Goal: Check status: Check status

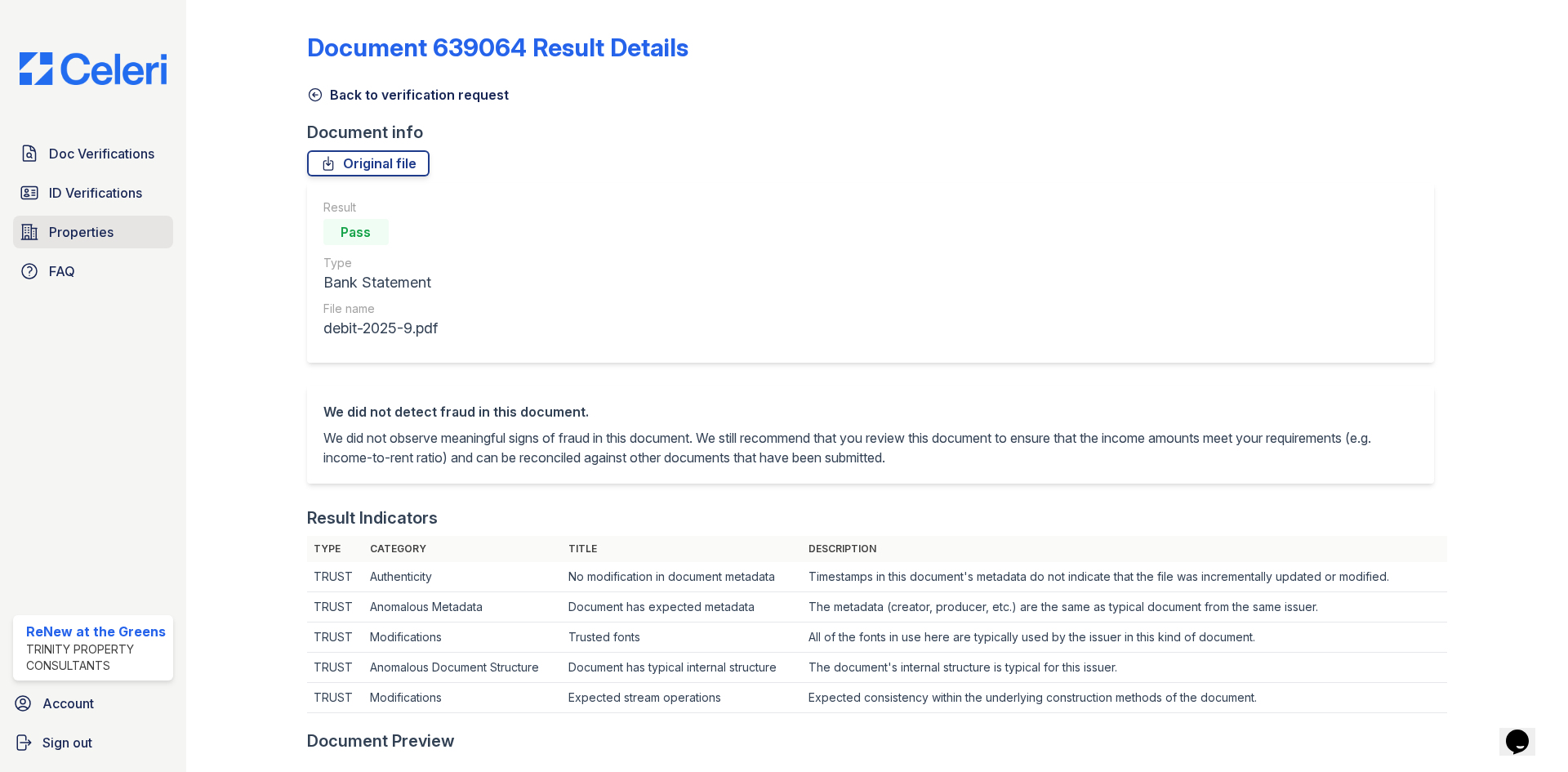
scroll to position [572, 0]
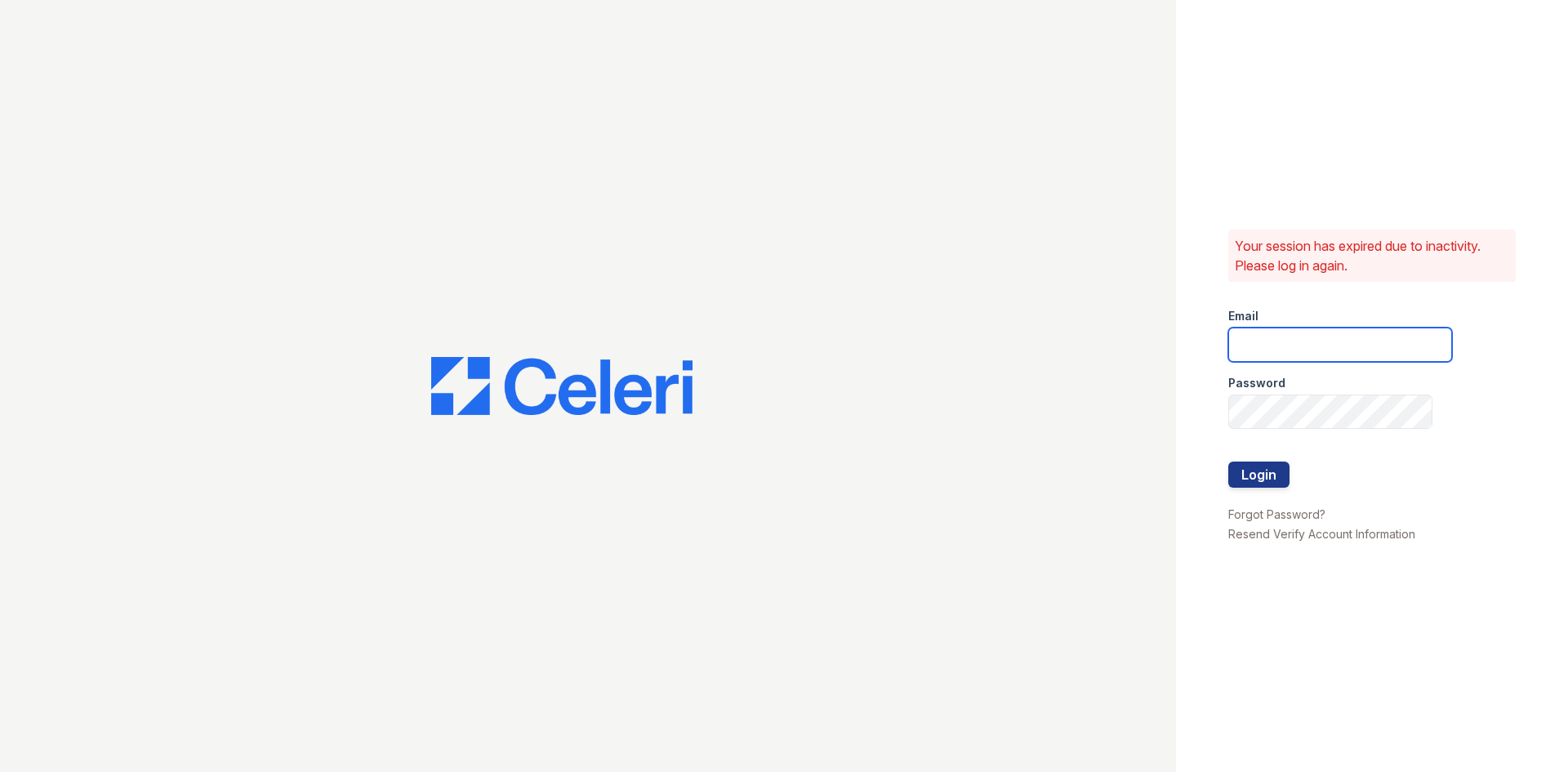
drag, startPoint x: 1233, startPoint y: 349, endPoint x: 1311, endPoint y: 352, distance: 78.1
click at [1311, 352] on input "email" at bounding box center [1340, 345] width 224 height 34
type input "[EMAIL_ADDRESS][DOMAIN_NAME]"
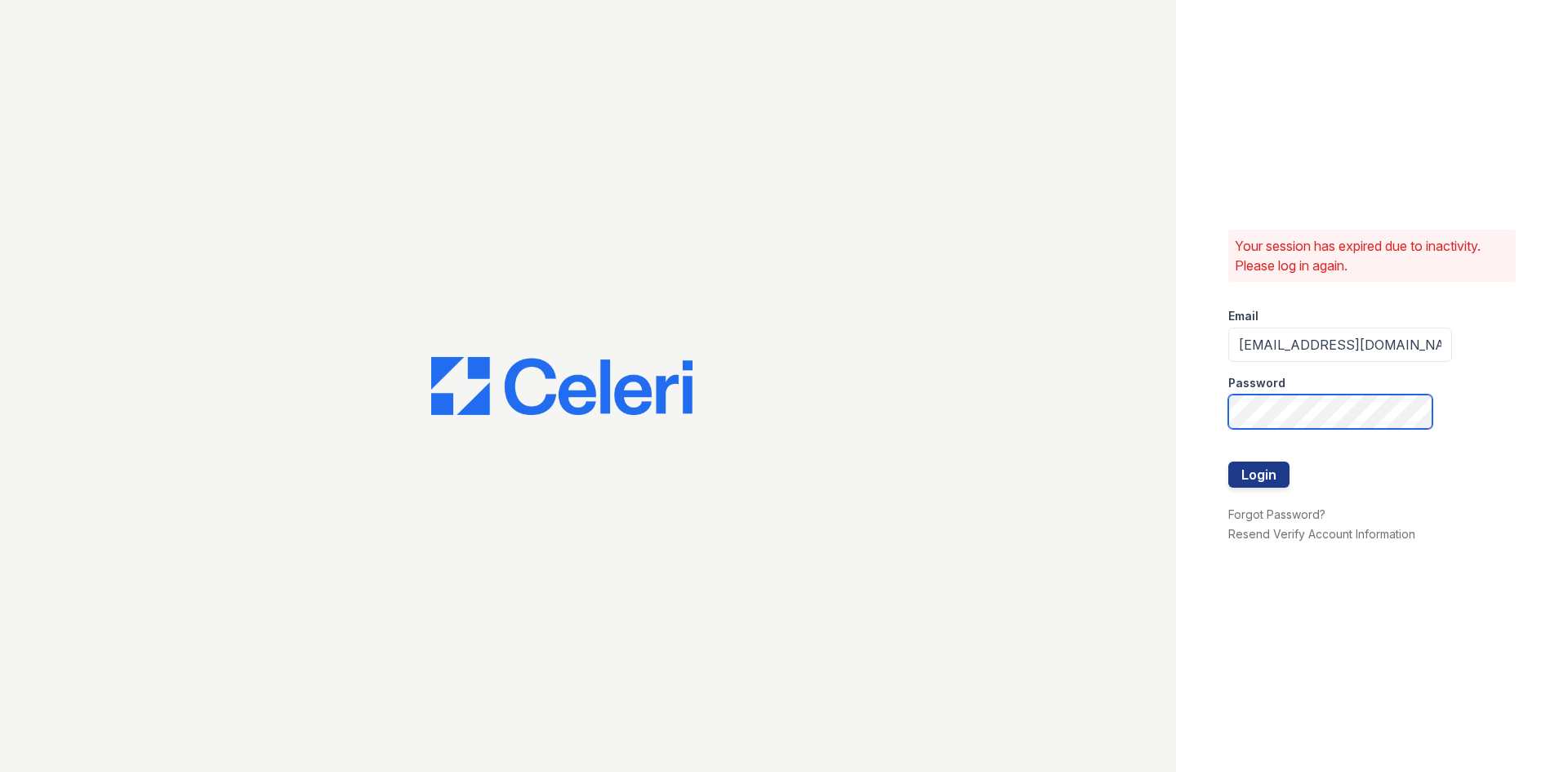
click at [1228, 462] on button "Login" at bounding box center [1259, 475] width 62 height 26
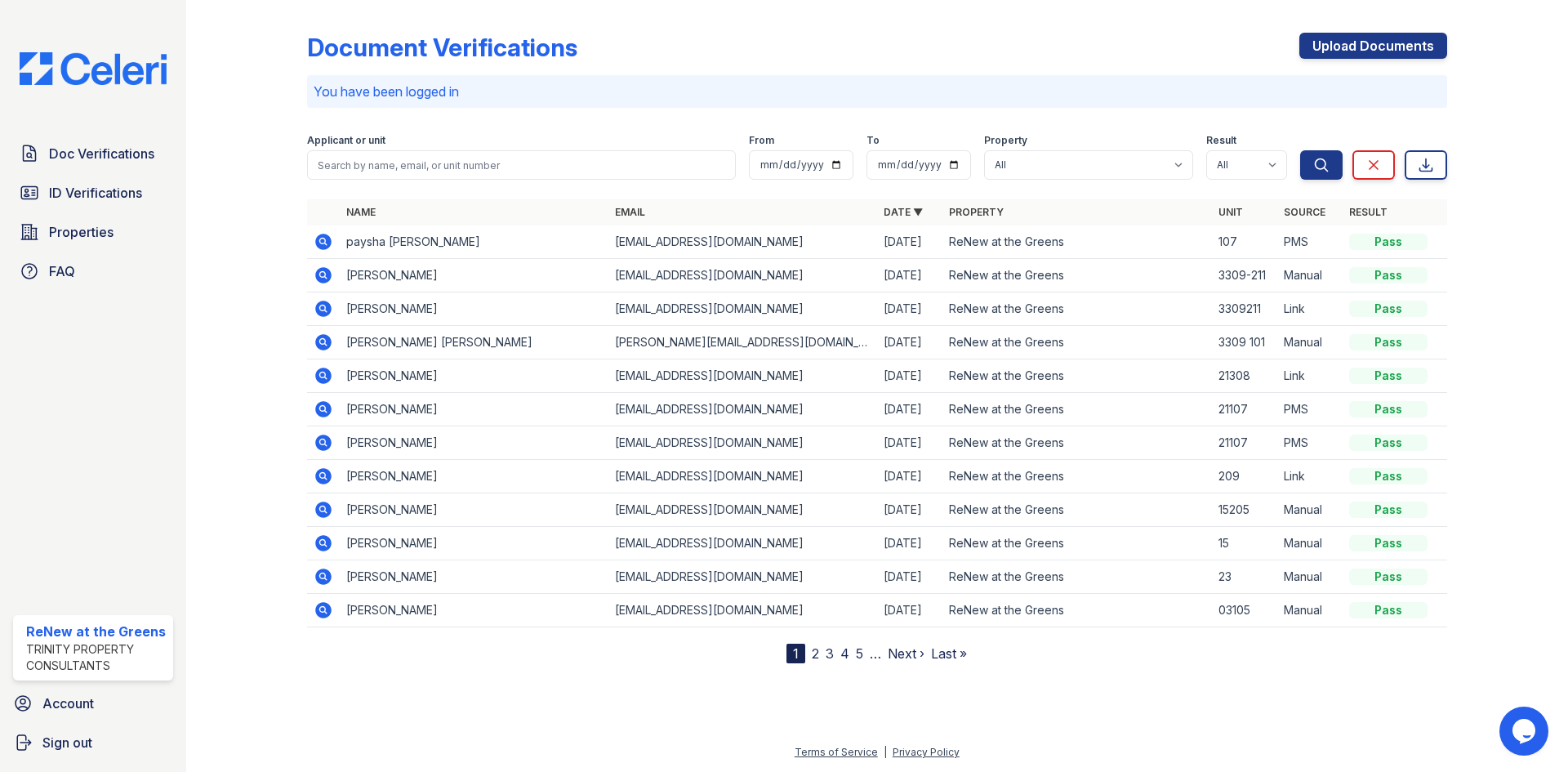
click at [75, 174] on div "Doc Verifications ID Verifications Properties FAQ" at bounding box center [93, 212] width 173 height 150
click at [77, 182] on link "ID Verifications" at bounding box center [93, 193] width 160 height 33
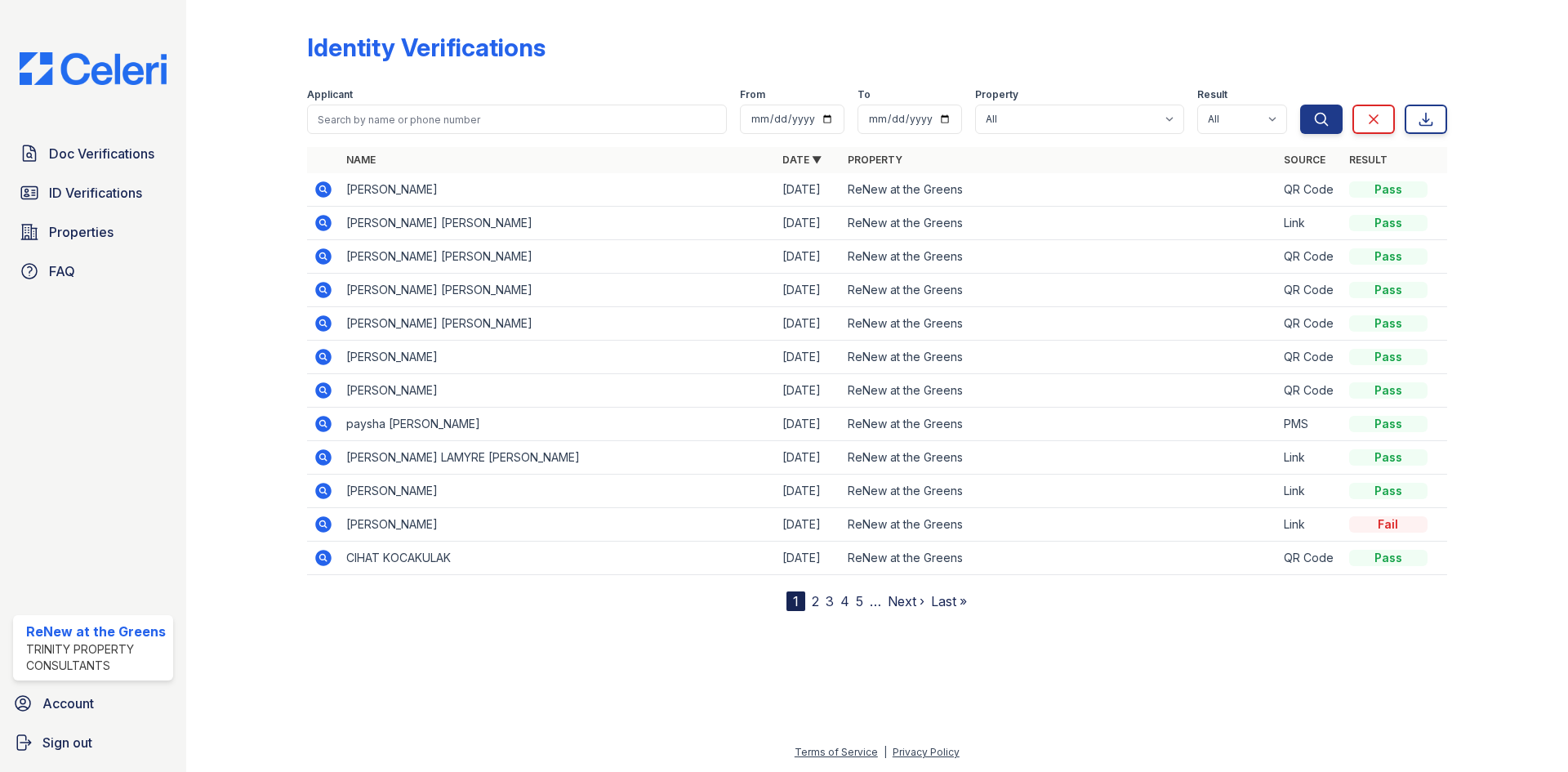
click at [814, 602] on link "2" at bounding box center [815, 601] width 7 height 16
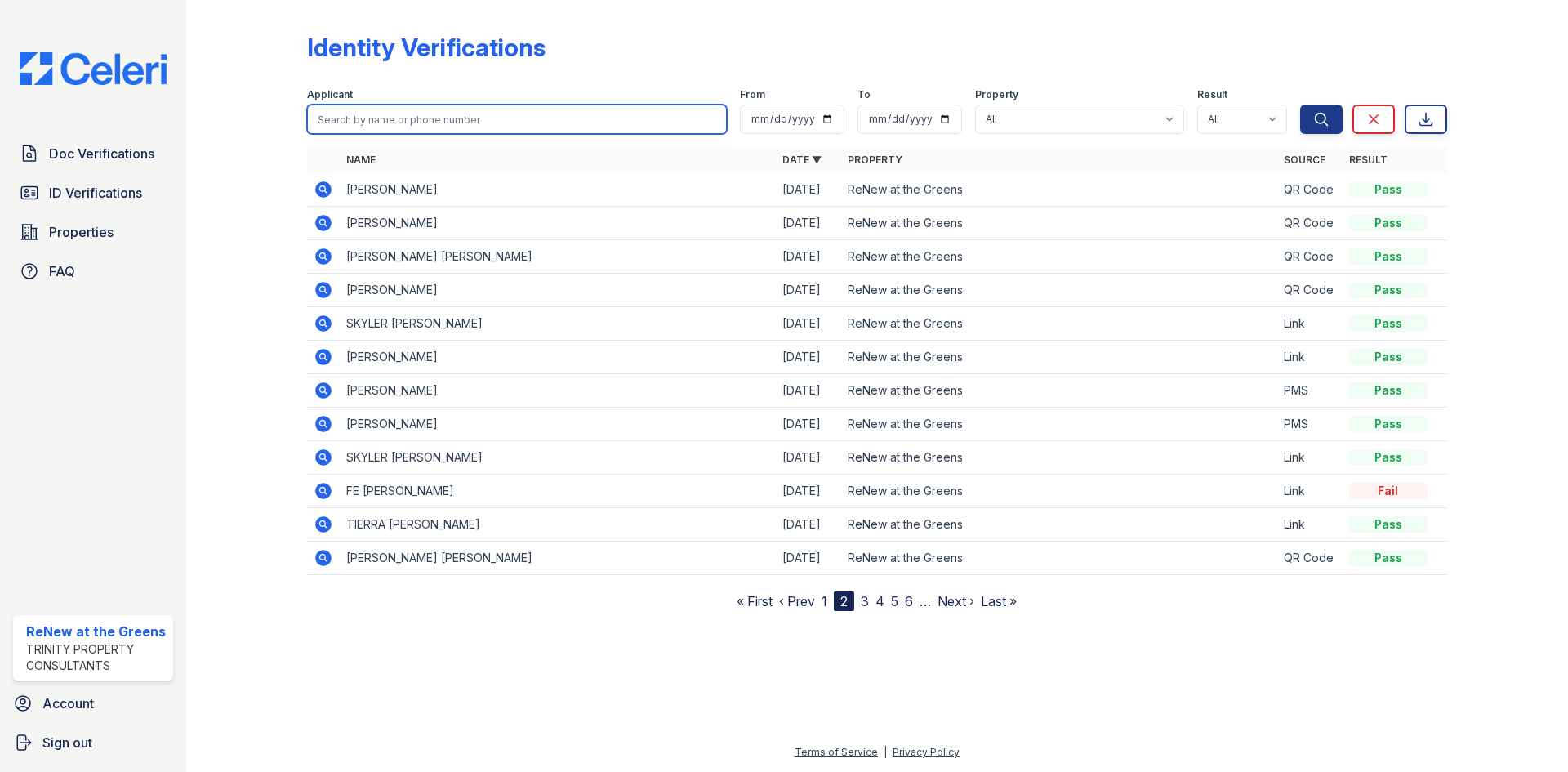
click at [404, 126] on input "search" at bounding box center [516, 119] width 420 height 30
type input "florentino"
click at [1300, 104] on button "Search" at bounding box center [1321, 119] width 43 height 30
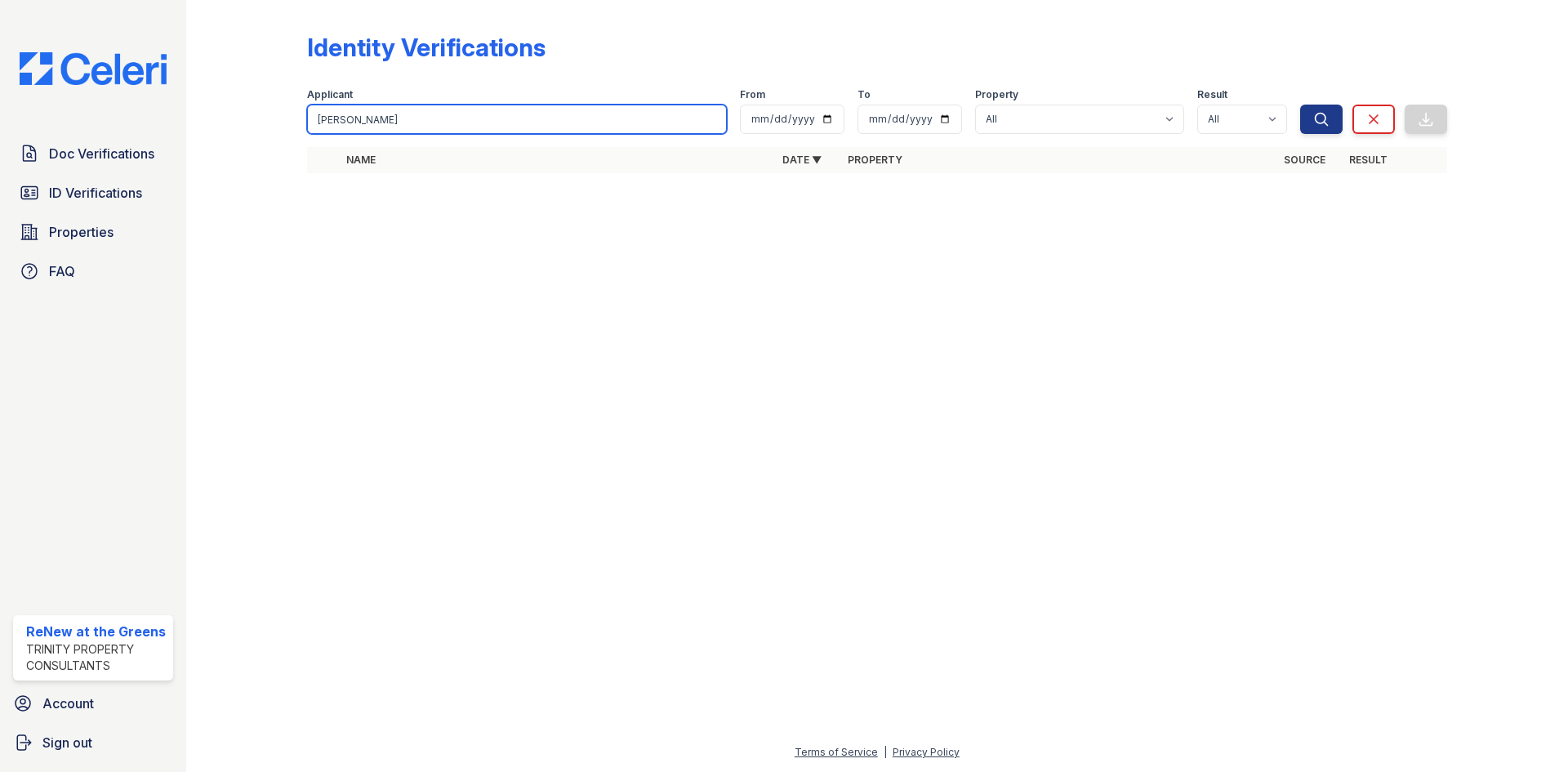
click at [707, 117] on input "florentino" at bounding box center [516, 119] width 420 height 30
click at [712, 124] on input "florentino" at bounding box center [516, 119] width 420 height 30
click at [708, 115] on input "florentino" at bounding box center [516, 119] width 420 height 30
click at [713, 118] on input "florentino" at bounding box center [516, 119] width 420 height 30
click at [704, 119] on input "search" at bounding box center [516, 119] width 420 height 30
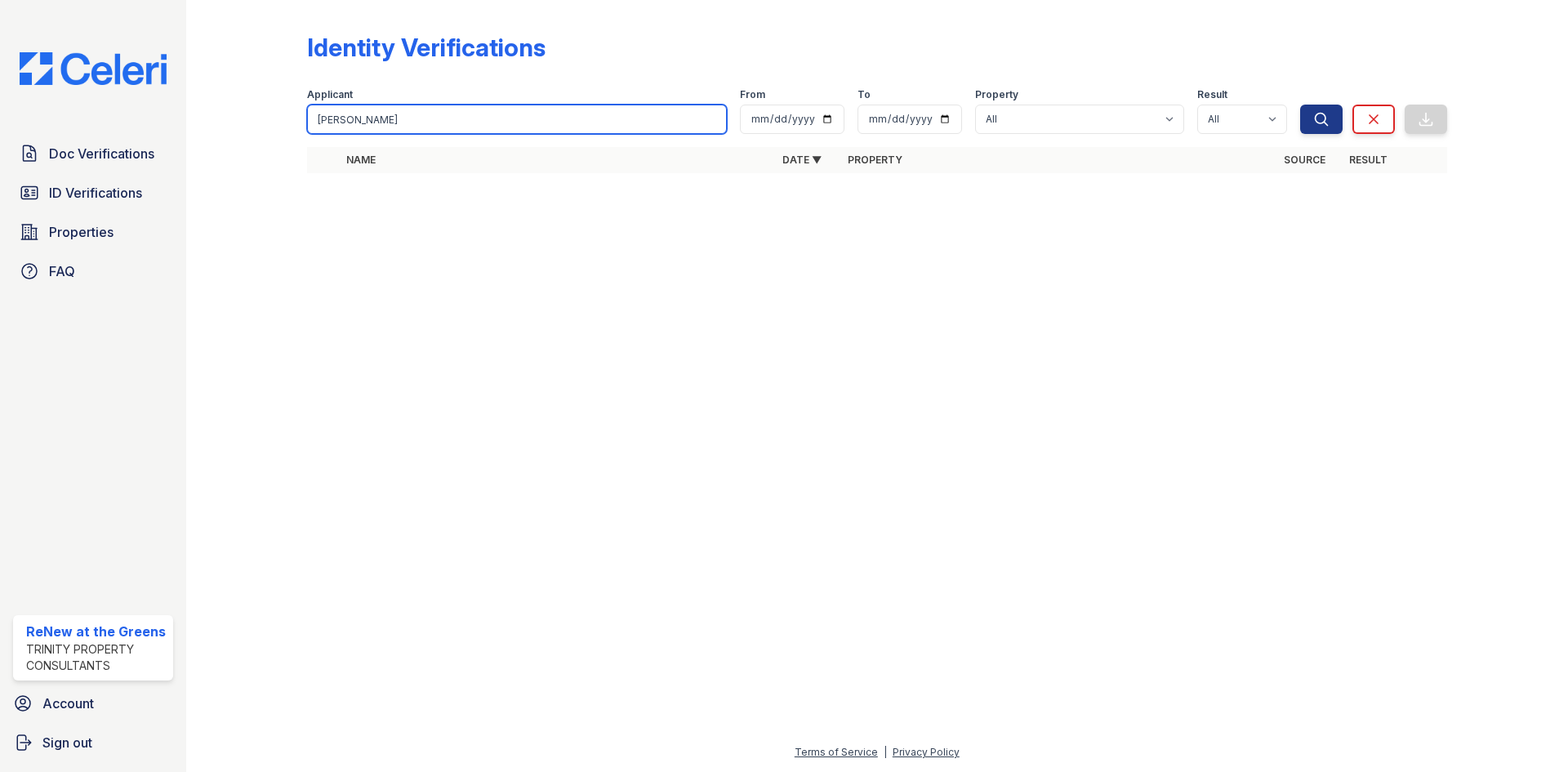
type input "miguel"
click at [1300, 104] on button "Search" at bounding box center [1321, 119] width 43 height 30
click at [716, 121] on input "miguel" at bounding box center [516, 119] width 420 height 30
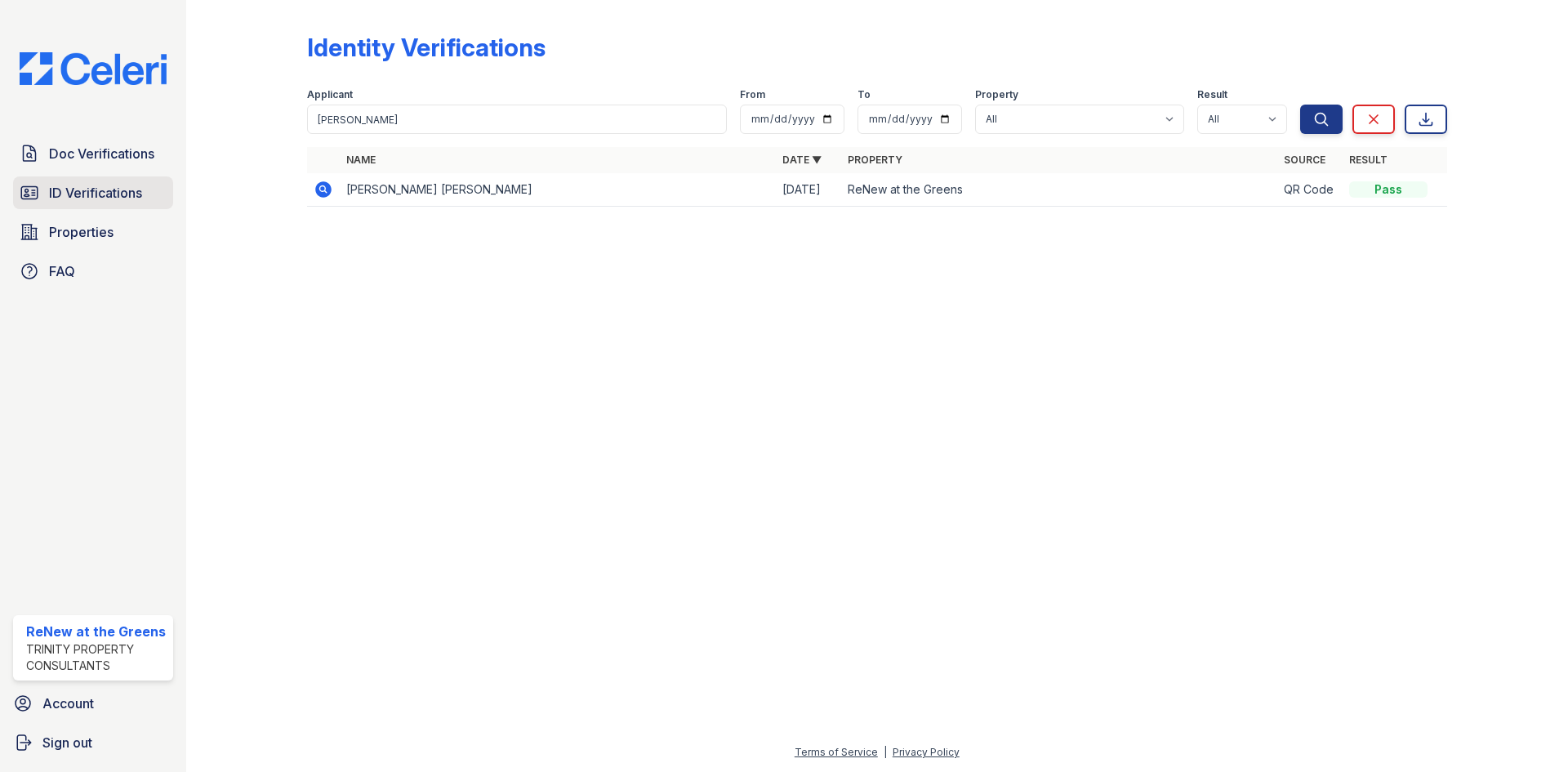
click at [96, 191] on span "ID Verifications" at bounding box center [95, 193] width 93 height 20
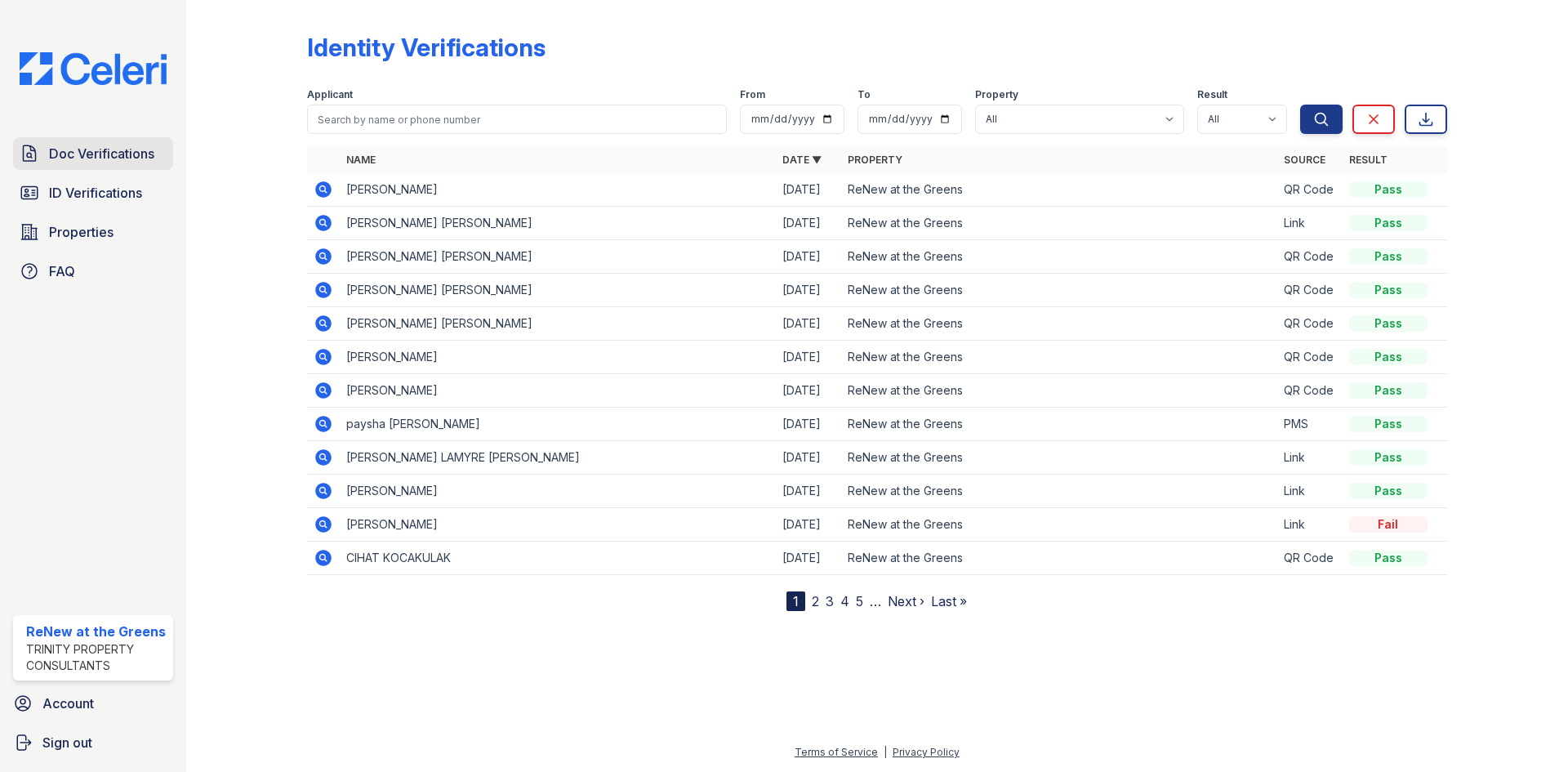
click at [92, 168] on link "Doc Verifications" at bounding box center [93, 154] width 160 height 33
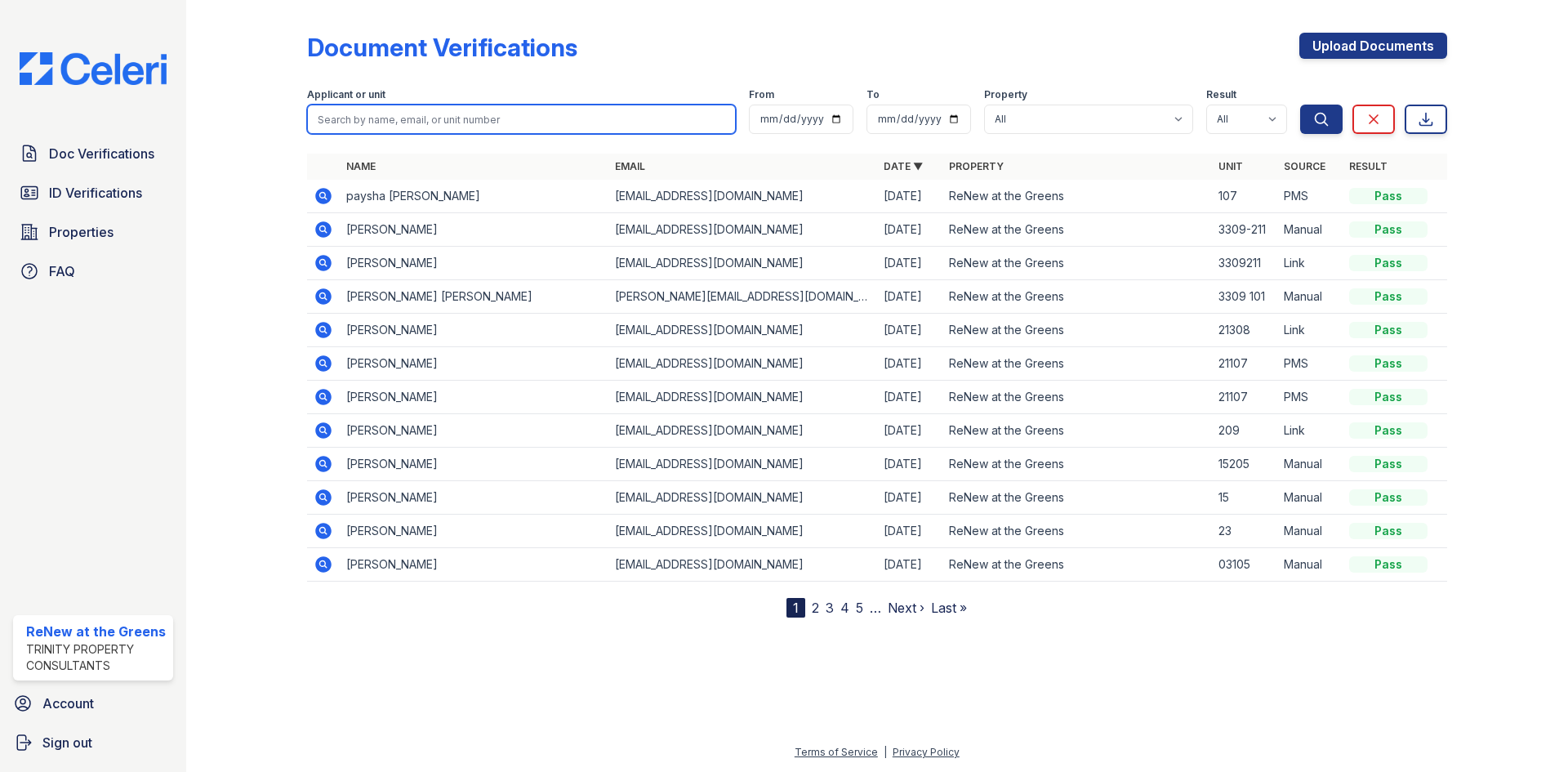
drag, startPoint x: 167, startPoint y: 144, endPoint x: 452, endPoint y: 115, distance: 286.5
click at [452, 115] on input "search" at bounding box center [521, 119] width 429 height 30
type input "florentino"
click at [1300, 104] on button "Search" at bounding box center [1321, 119] width 43 height 30
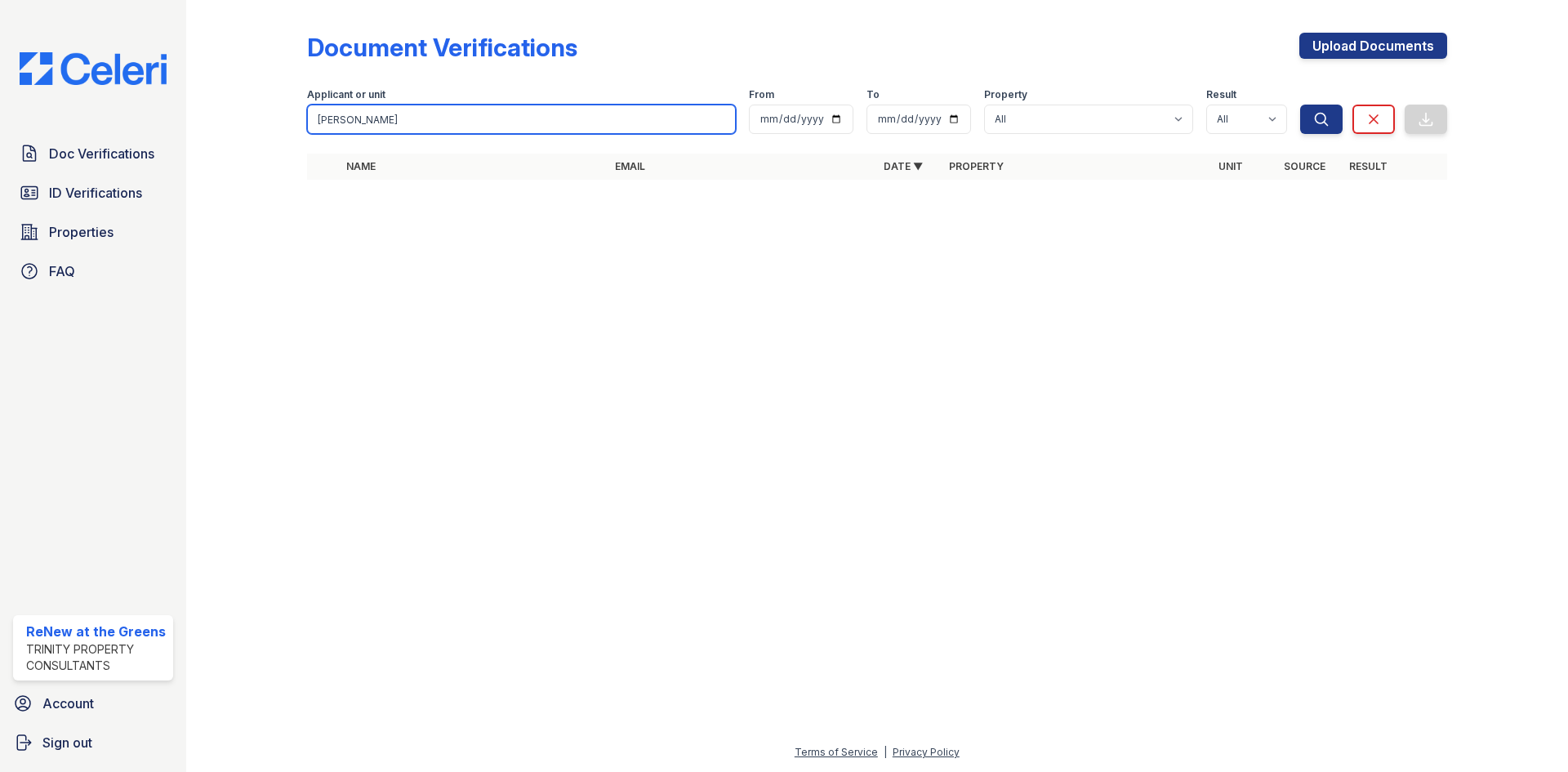
click at [714, 120] on input "florentino" at bounding box center [521, 119] width 429 height 30
click at [718, 120] on input "florentino" at bounding box center [521, 119] width 429 height 30
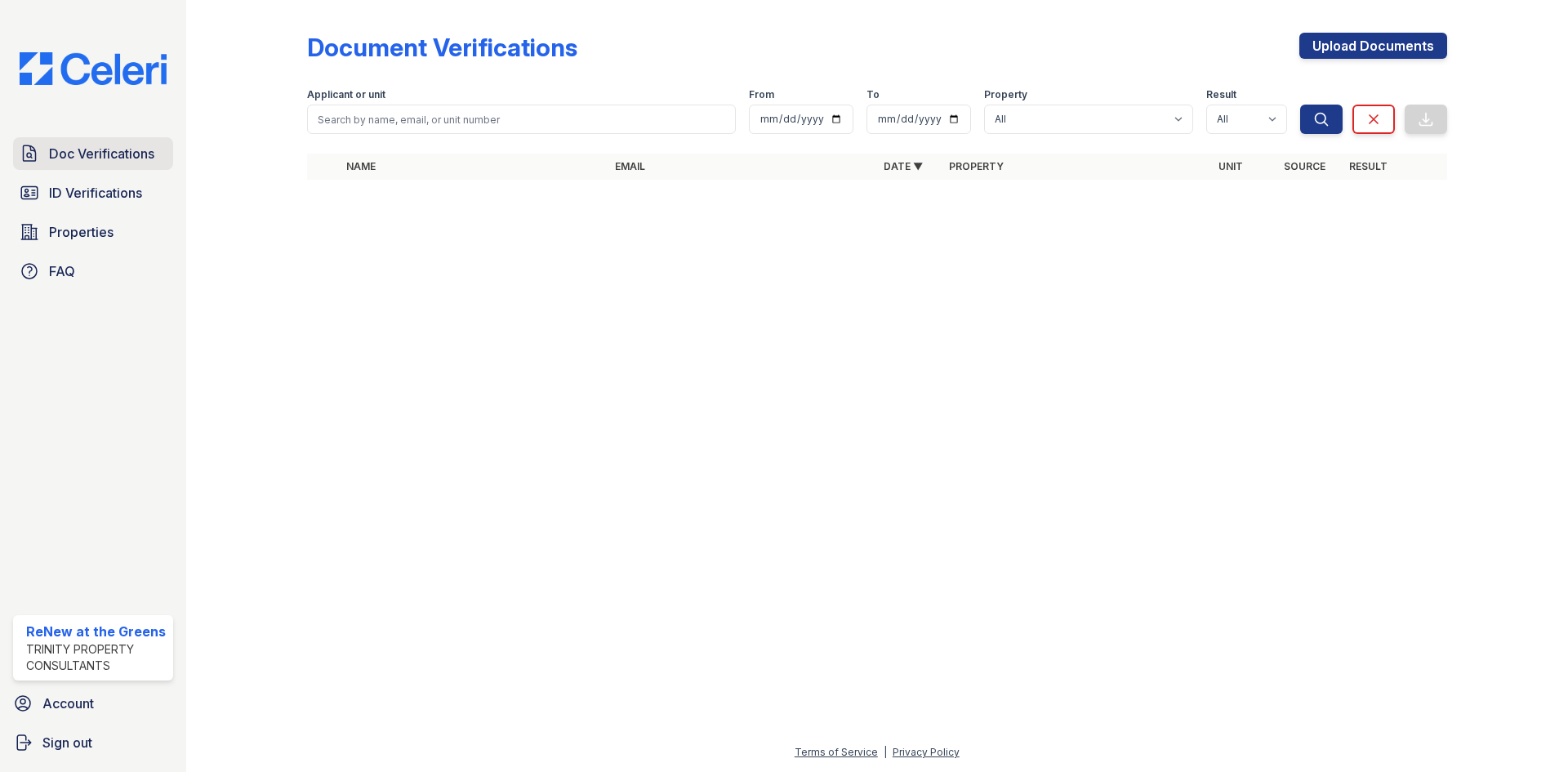
click at [90, 164] on link "Doc Verifications" at bounding box center [93, 154] width 160 height 33
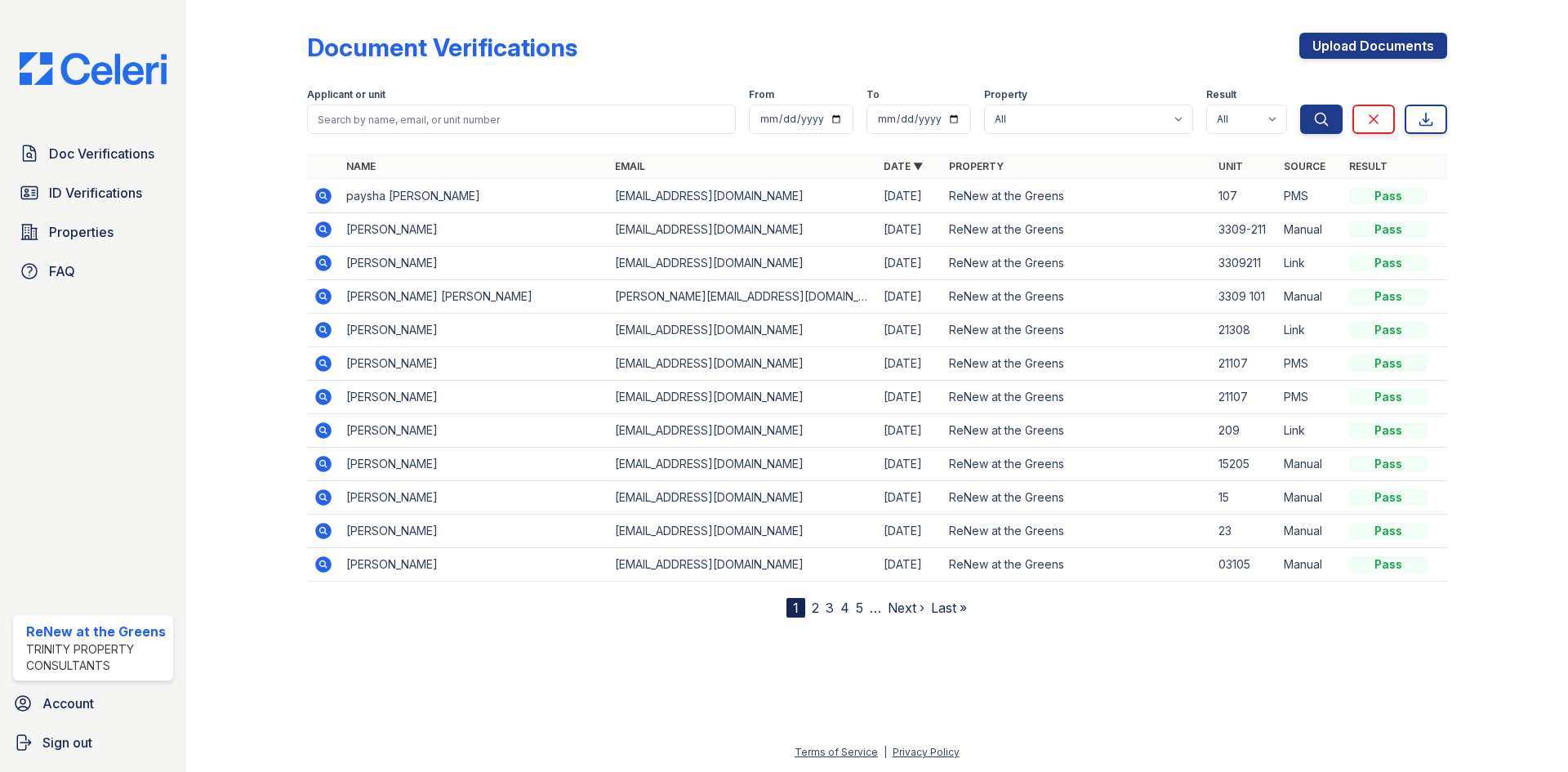
click at [320, 490] on icon at bounding box center [323, 498] width 20 height 20
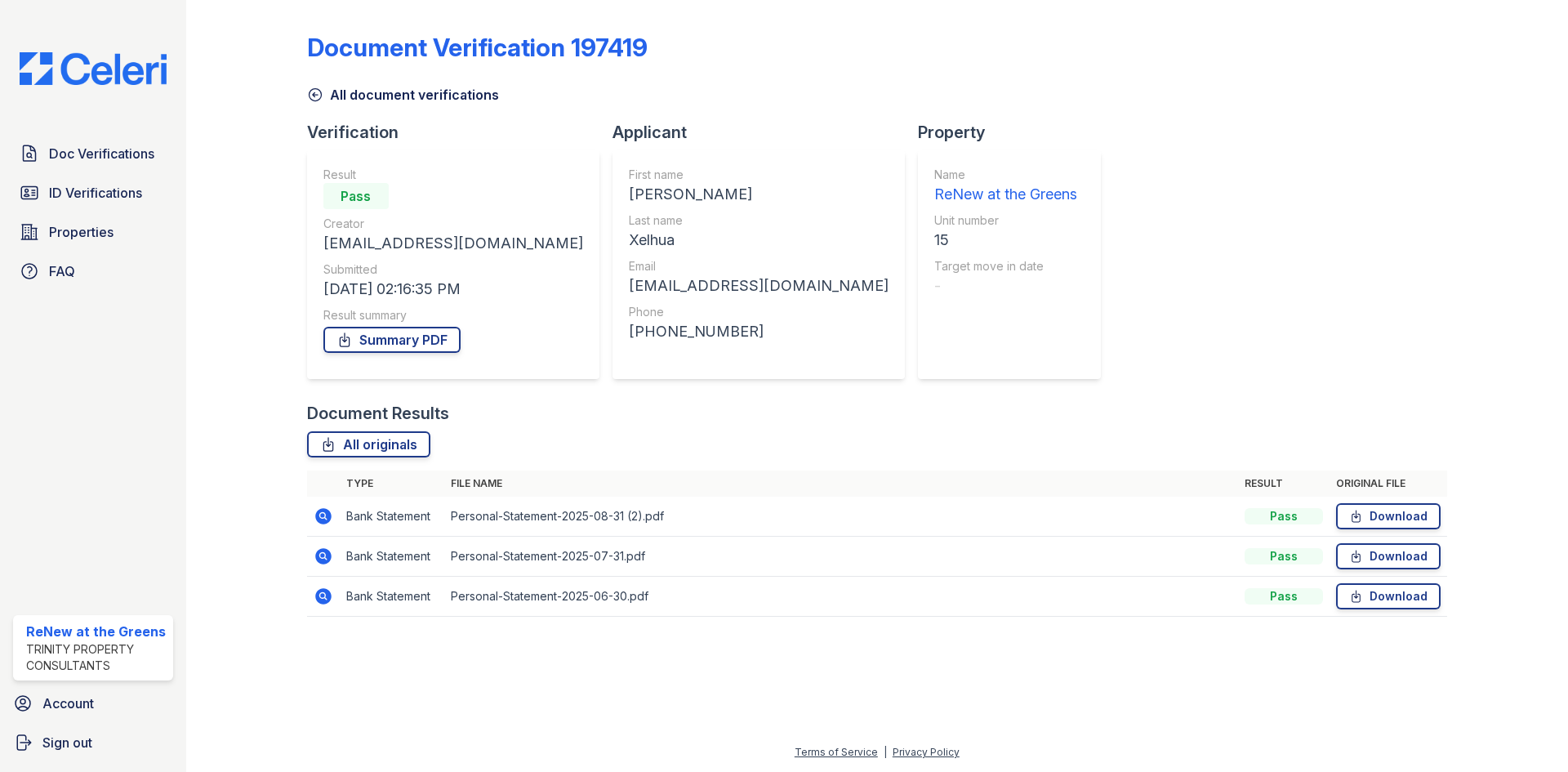
click at [342, 93] on link "All document verifications" at bounding box center [403, 94] width 192 height 20
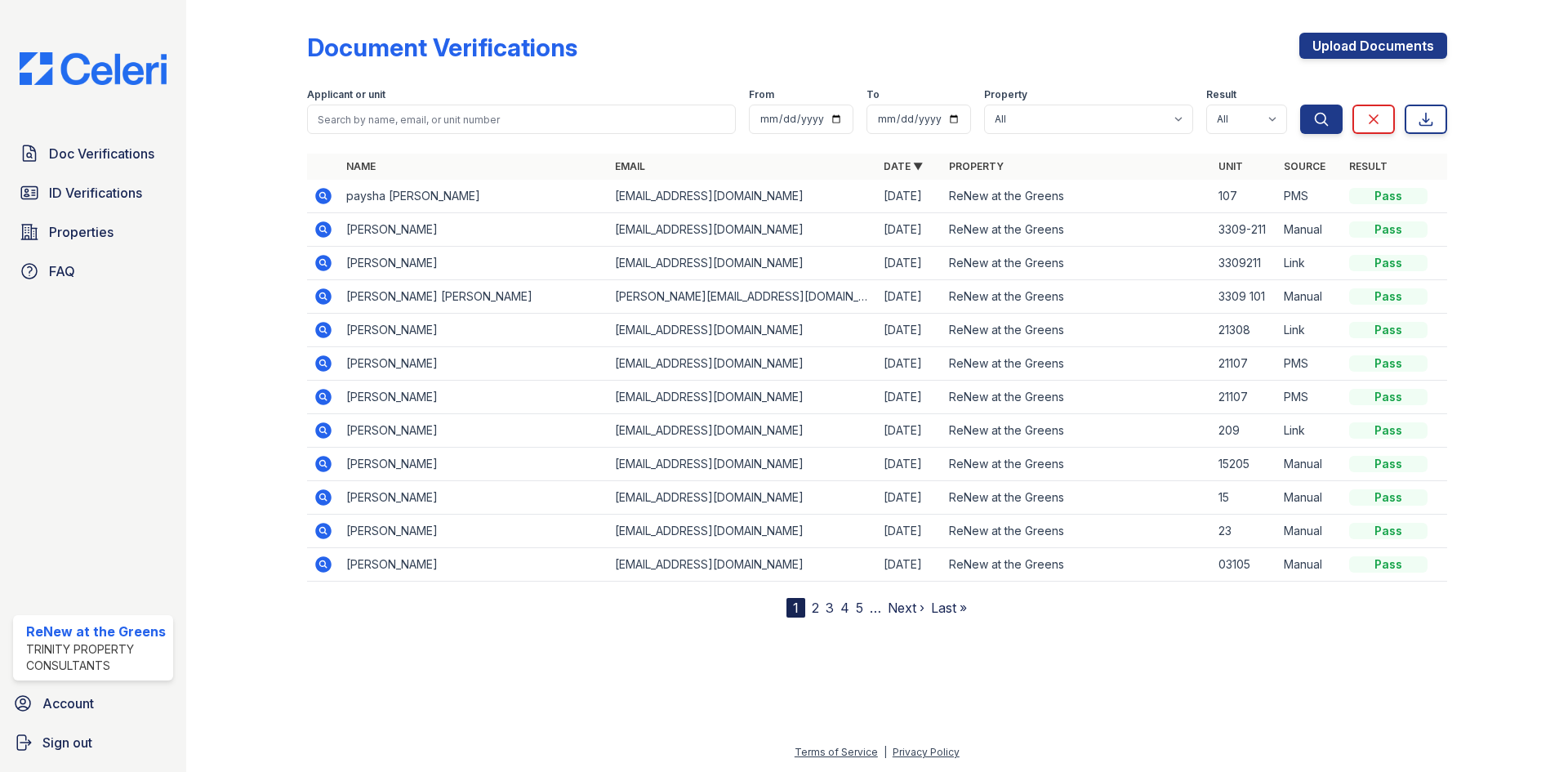
click at [322, 462] on icon at bounding box center [322, 462] width 4 height 4
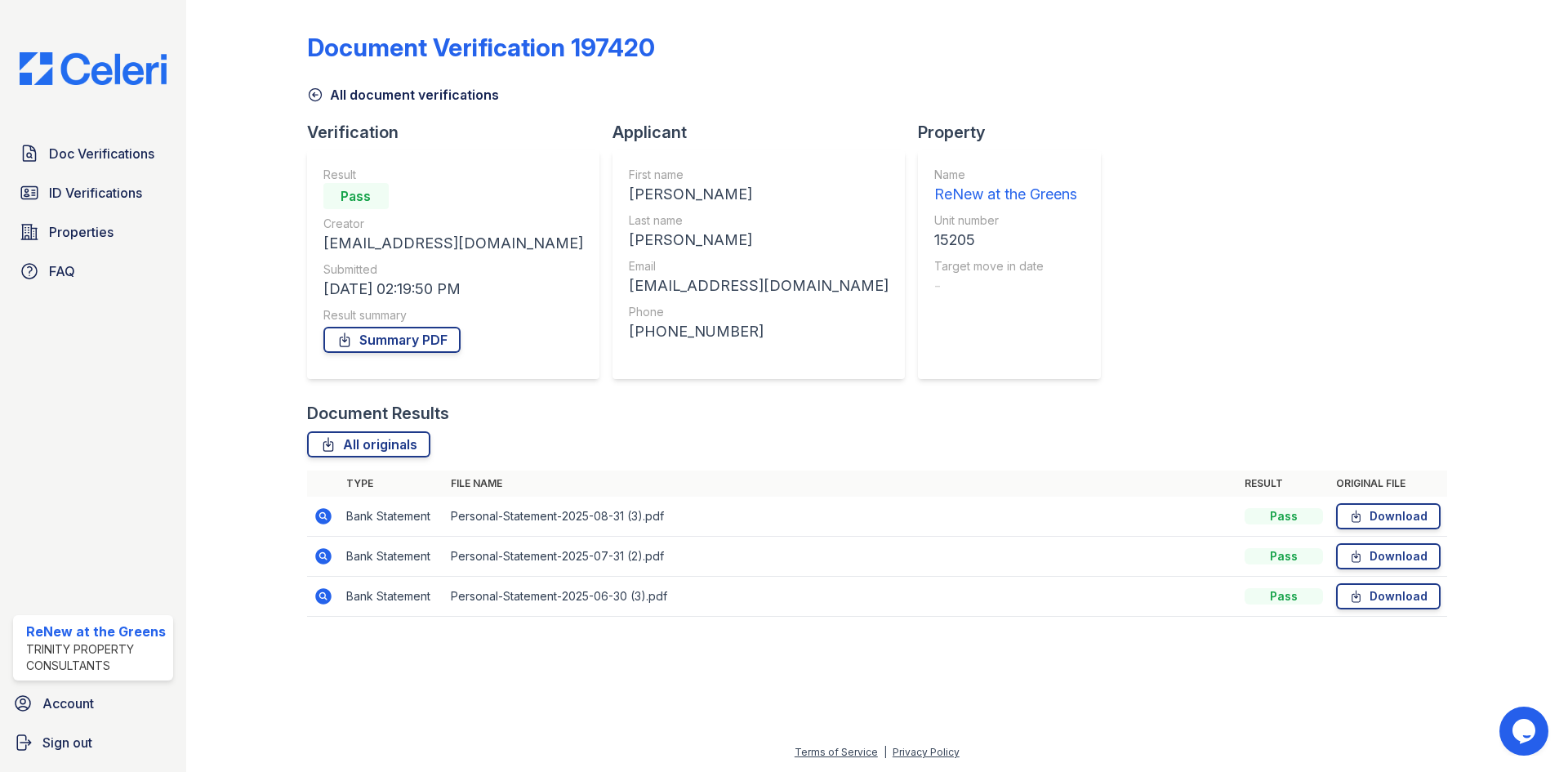
click at [327, 514] on icon at bounding box center [323, 517] width 16 height 16
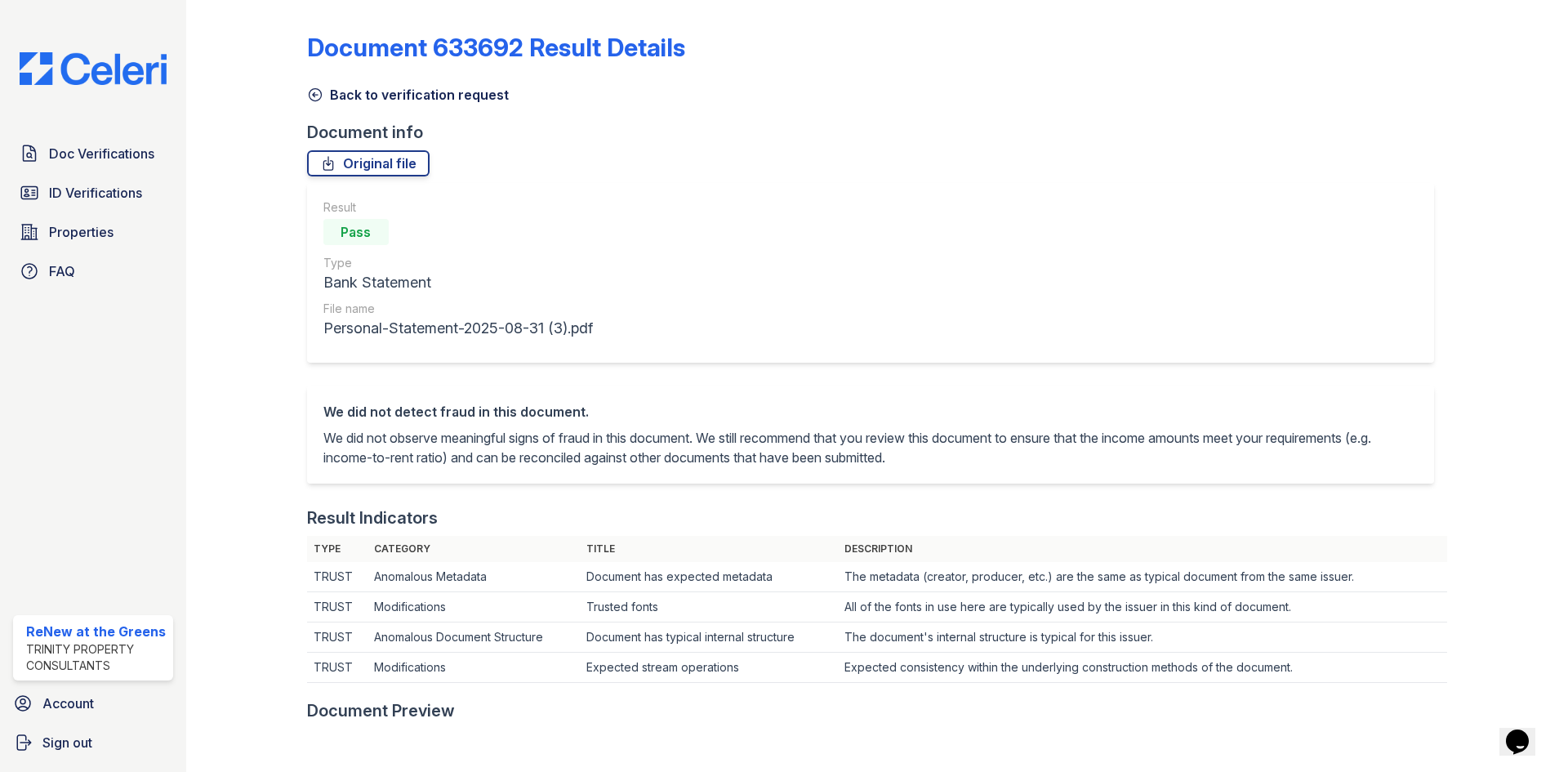
click at [373, 94] on link "Back to verification request" at bounding box center [408, 94] width 202 height 20
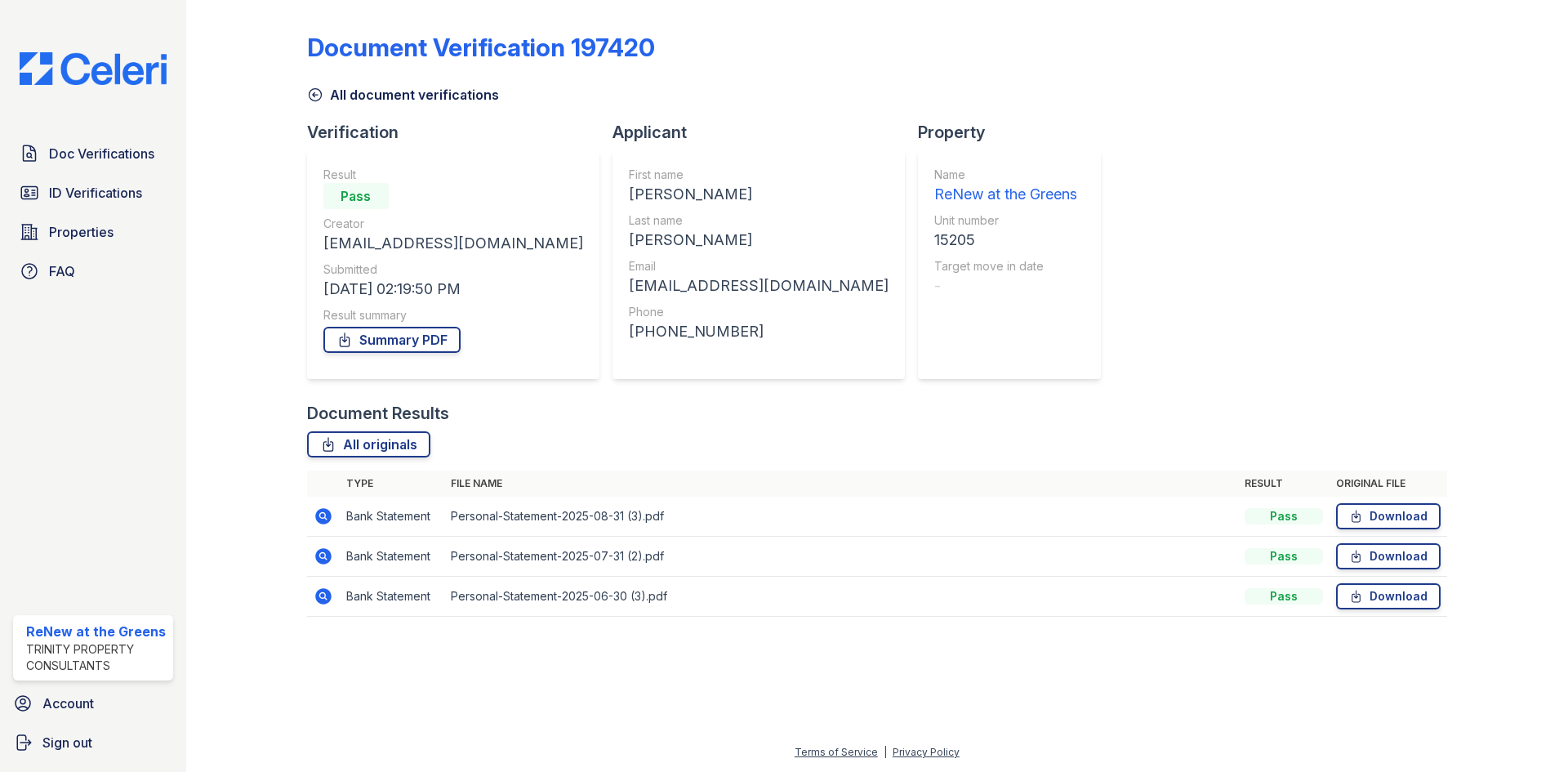
click at [346, 104] on div "Document Verification 197420 All document verifications Verification Result Pas…" at bounding box center [877, 319] width 1139 height 627
click at [348, 100] on link "All document verifications" at bounding box center [403, 94] width 192 height 20
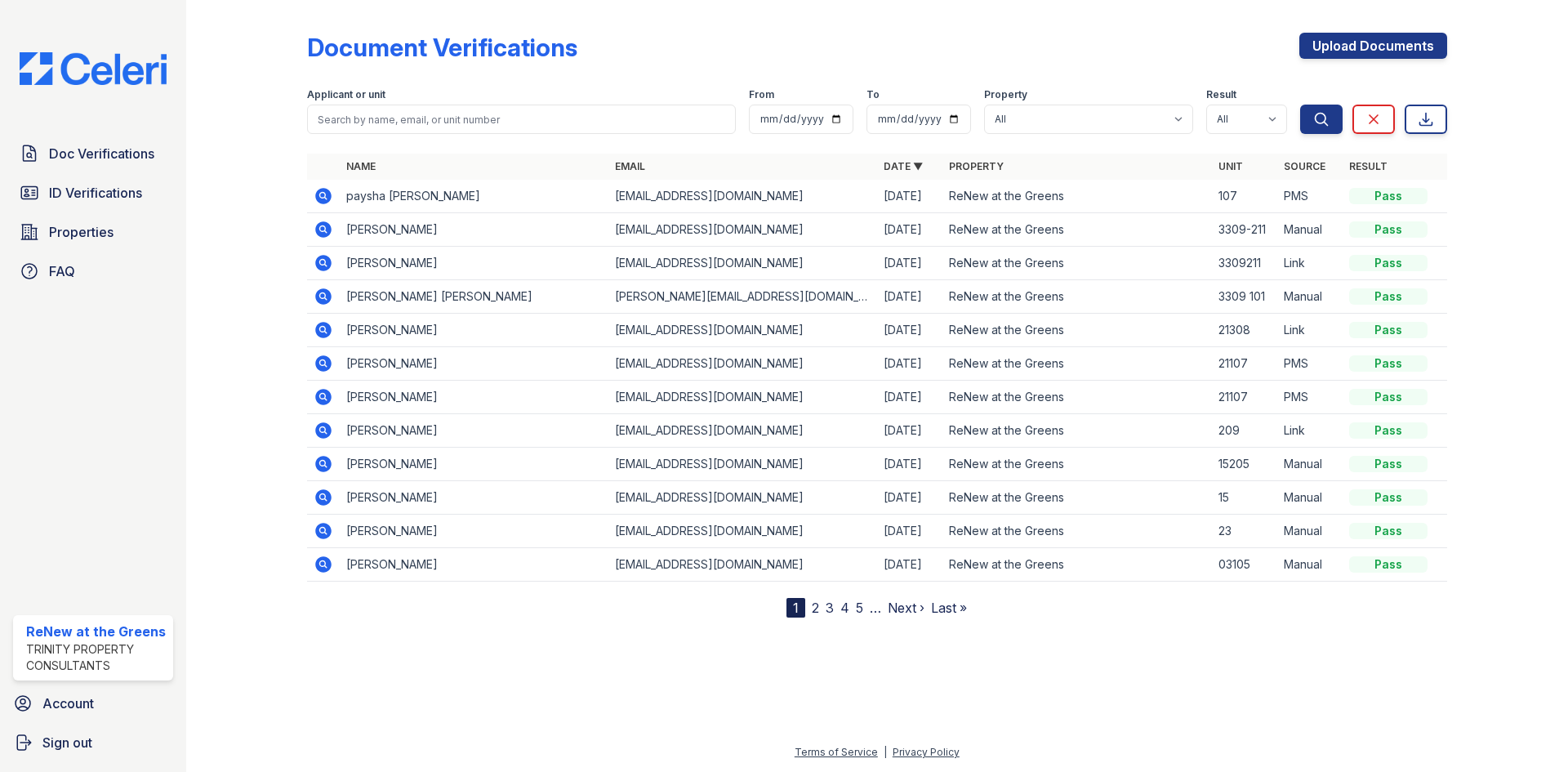
click at [315, 496] on icon at bounding box center [323, 498] width 20 height 20
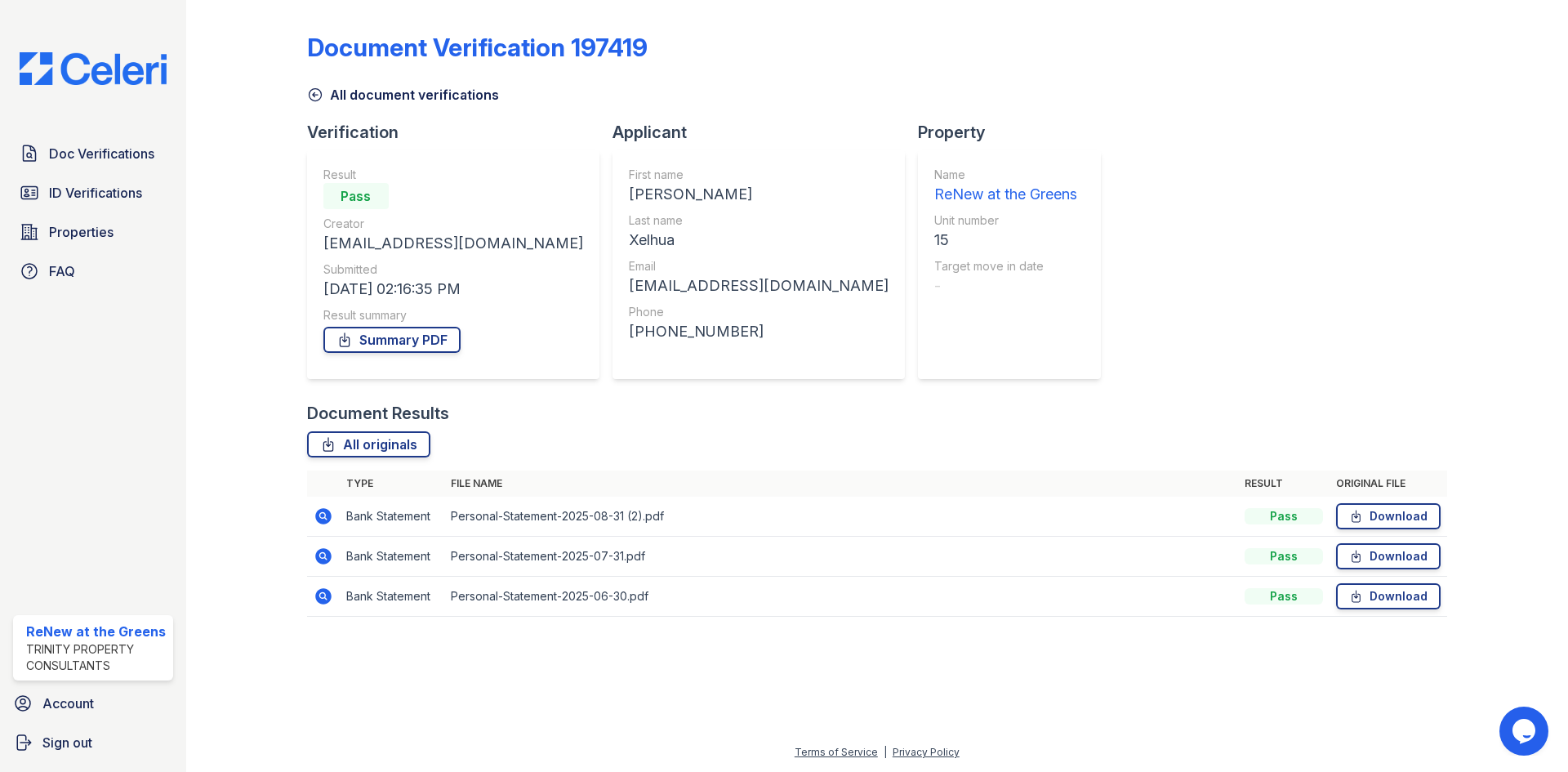
click at [328, 516] on icon at bounding box center [323, 517] width 16 height 16
click at [351, 89] on link "All document verifications" at bounding box center [403, 94] width 192 height 20
